Goal: Navigation & Orientation: Find specific page/section

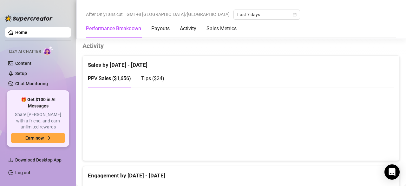
scroll to position [399, 0]
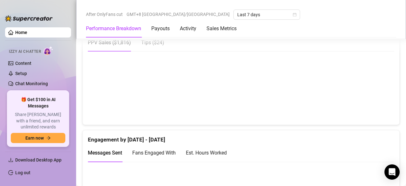
scroll to position [434, 0]
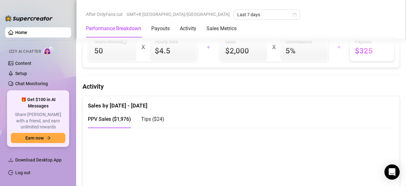
scroll to position [357, 0]
